Goal: Navigation & Orientation: Find specific page/section

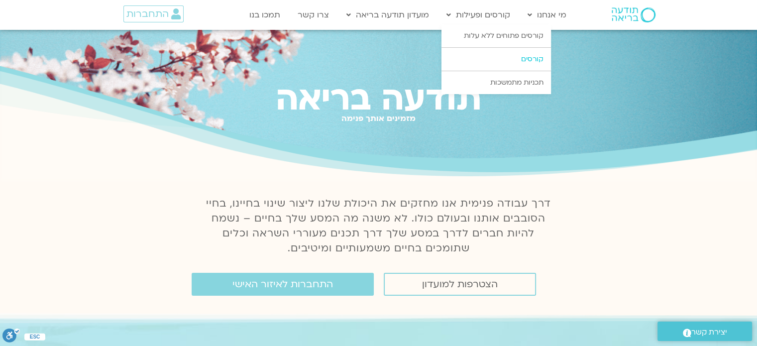
click at [527, 57] on link "קורסים" at bounding box center [497, 59] width 110 height 23
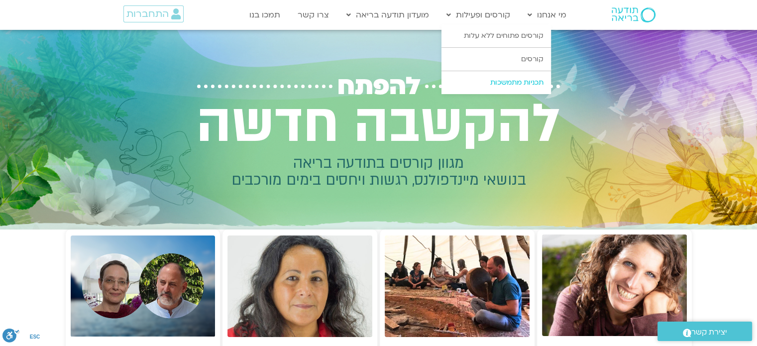
click at [523, 81] on link "תכניות מתמשכות" at bounding box center [497, 82] width 110 height 23
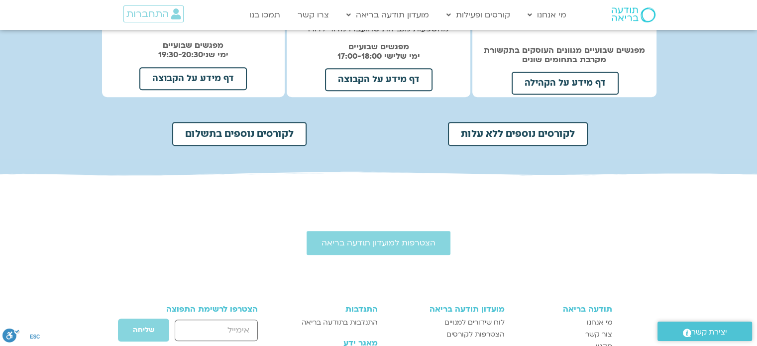
scroll to position [476, 0]
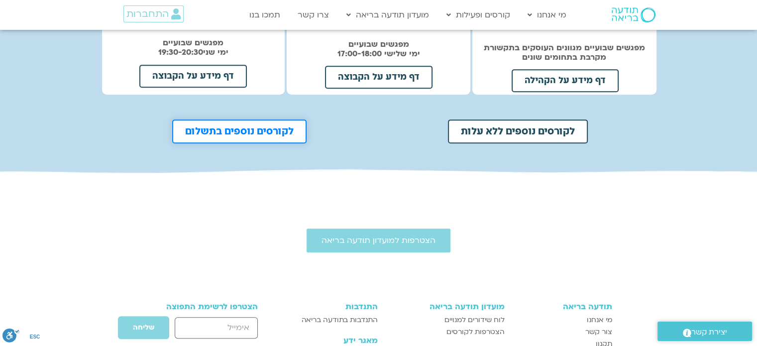
click at [232, 119] on link "לקורסים נוספים בתשלום" at bounding box center [239, 131] width 134 height 24
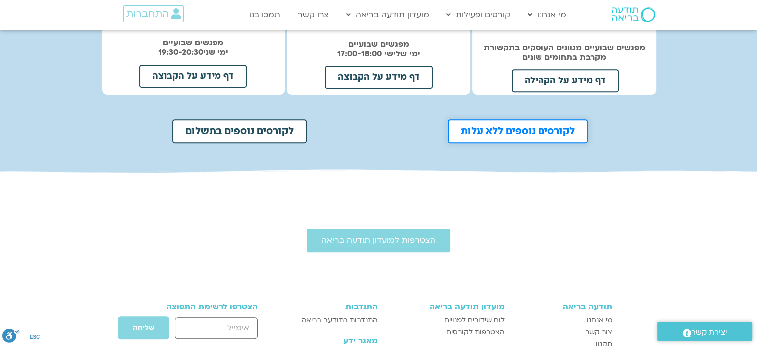
click at [532, 126] on span "לקורסים נוספים ללא עלות" at bounding box center [518, 131] width 114 height 10
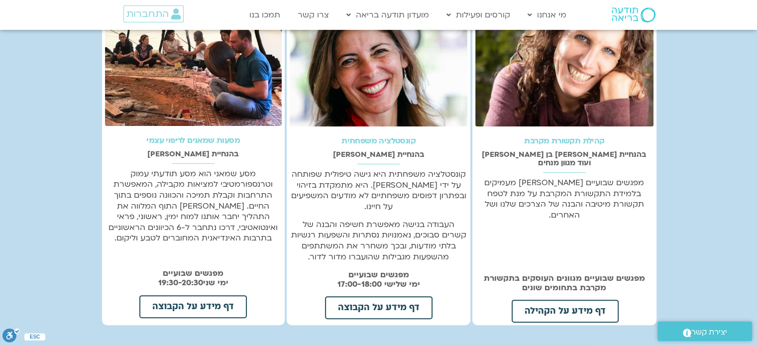
scroll to position [0, 0]
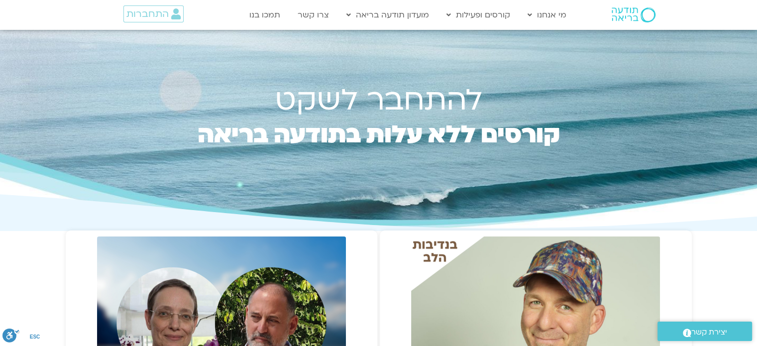
click at [622, 16] on img at bounding box center [634, 14] width 44 height 15
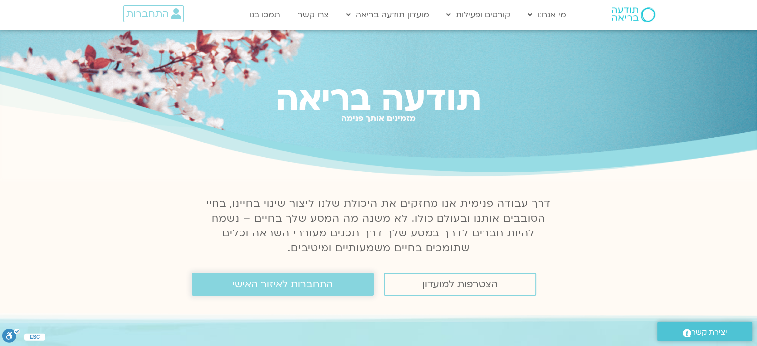
click at [266, 286] on span "התחברות לאיזור האישי" at bounding box center [283, 284] width 101 height 11
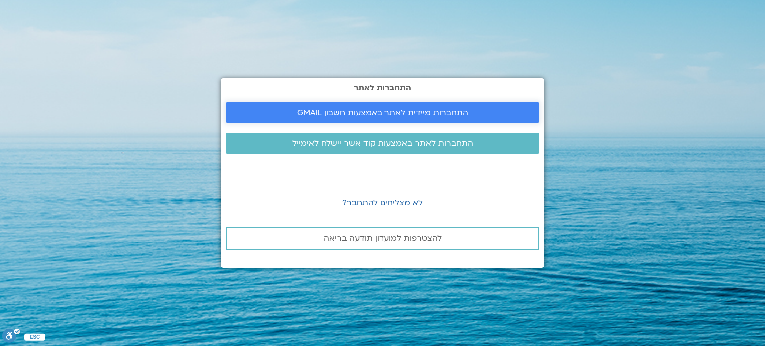
click at [399, 111] on span "התחברות מיידית לאתר באמצעות חשבון GMAIL" at bounding box center [382, 112] width 171 height 9
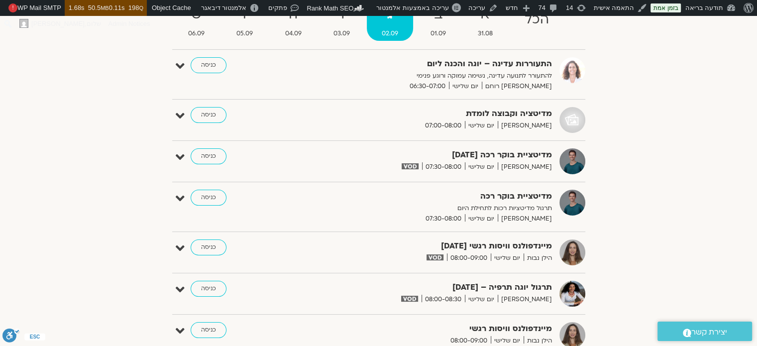
scroll to position [103, 0]
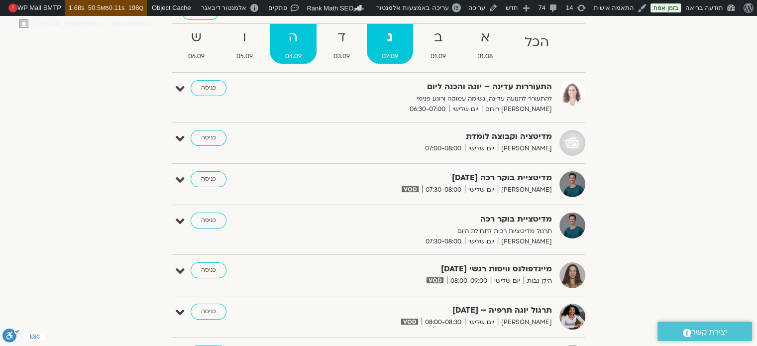
click at [293, 30] on strong "ה" at bounding box center [293, 37] width 46 height 22
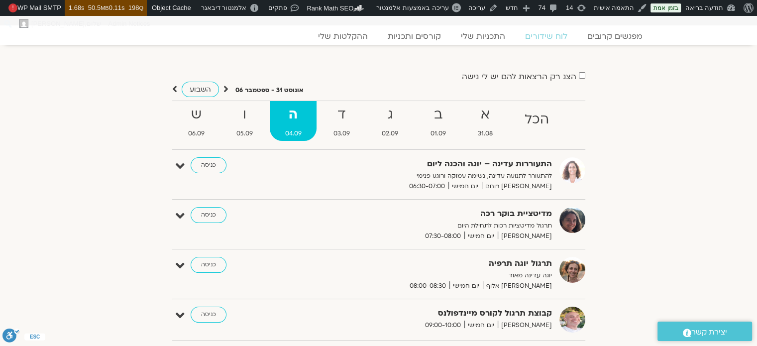
scroll to position [0, 0]
